Goal: Find specific page/section: Find specific page/section

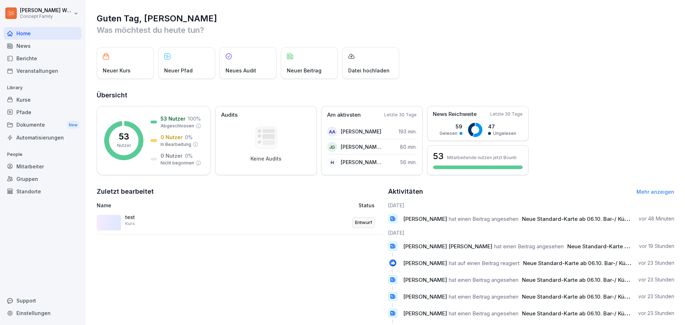
click at [25, 60] on div "Berichte" at bounding box center [43, 58] width 78 height 12
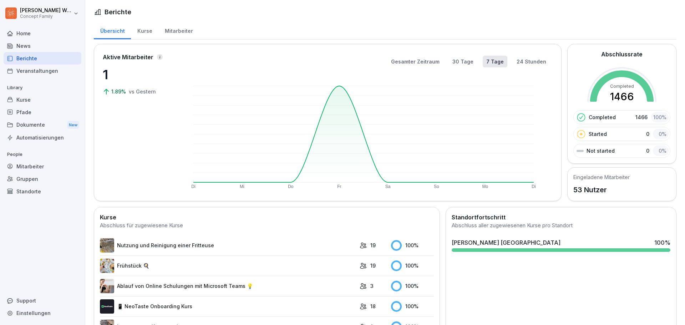
click at [174, 31] on div "Mitarbeiter" at bounding box center [178, 30] width 41 height 18
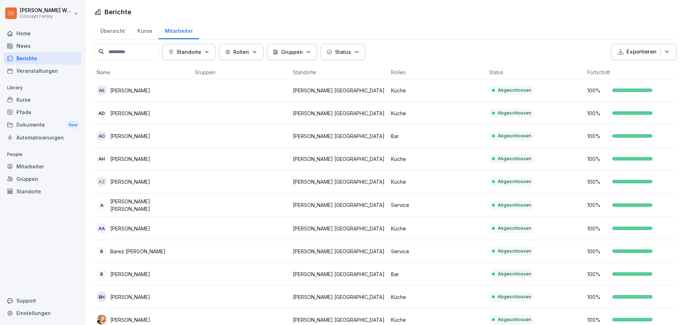
click at [125, 52] on input at bounding box center [126, 52] width 65 height 16
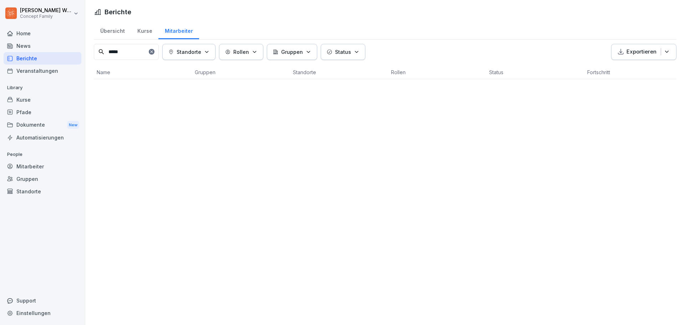
type input "*****"
